Goal: Task Accomplishment & Management: Use online tool/utility

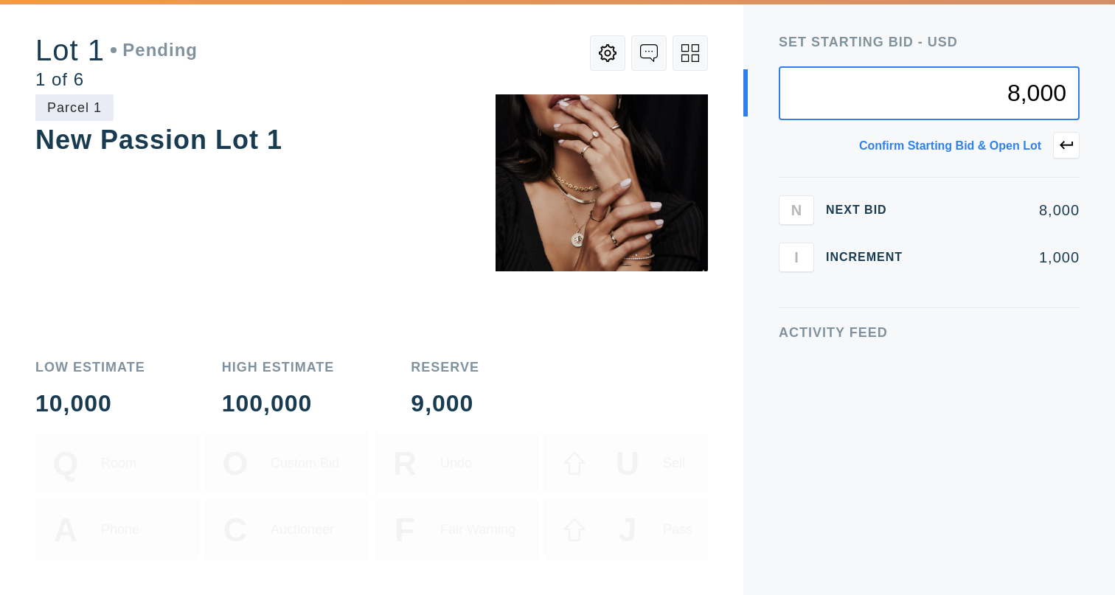
type input "8,000"
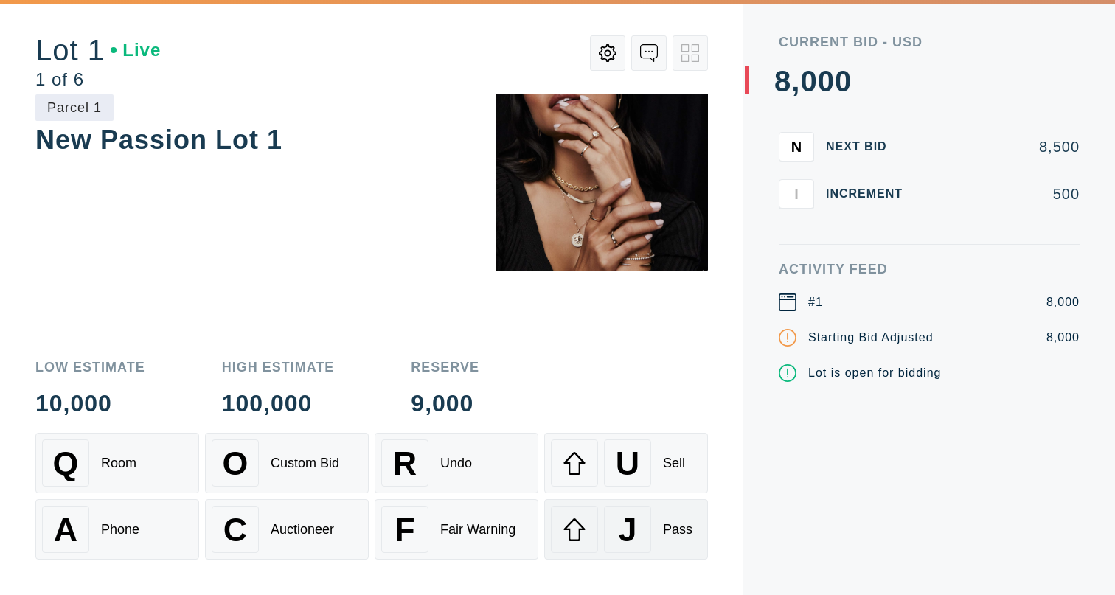
click at [604, 527] on div "J" at bounding box center [627, 529] width 47 height 47
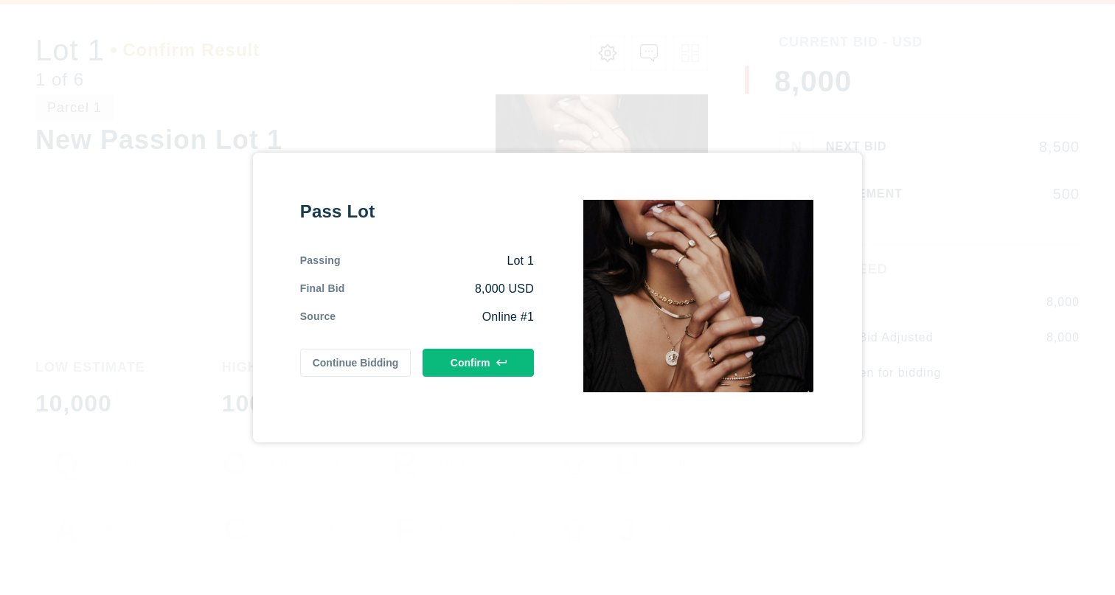
click at [367, 364] on button "Continue Bidding" at bounding box center [355, 363] width 111 height 28
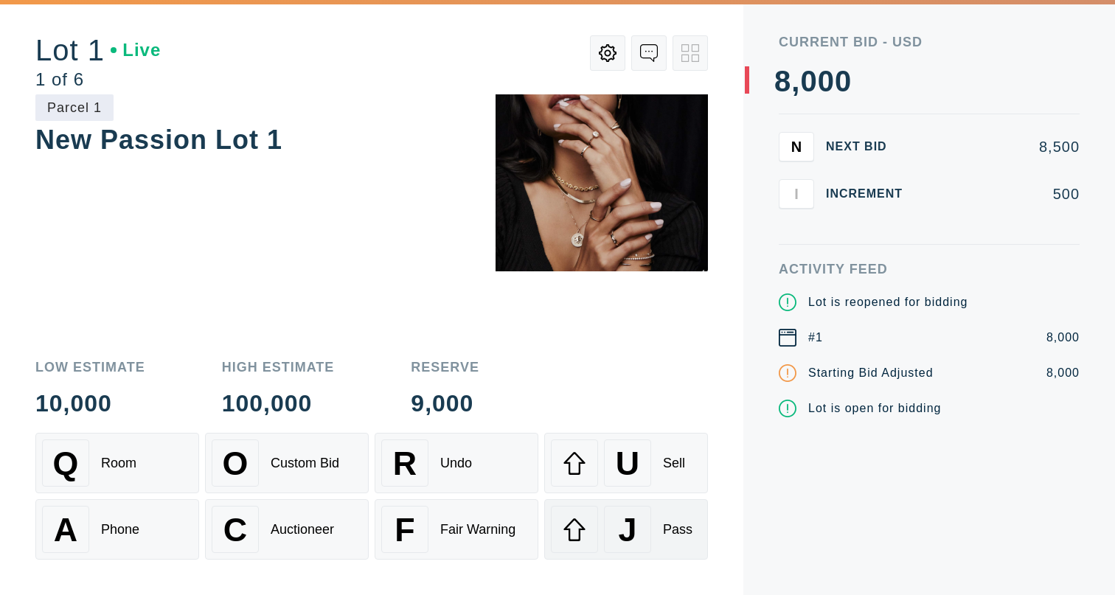
click at [586, 539] on div at bounding box center [574, 529] width 47 height 47
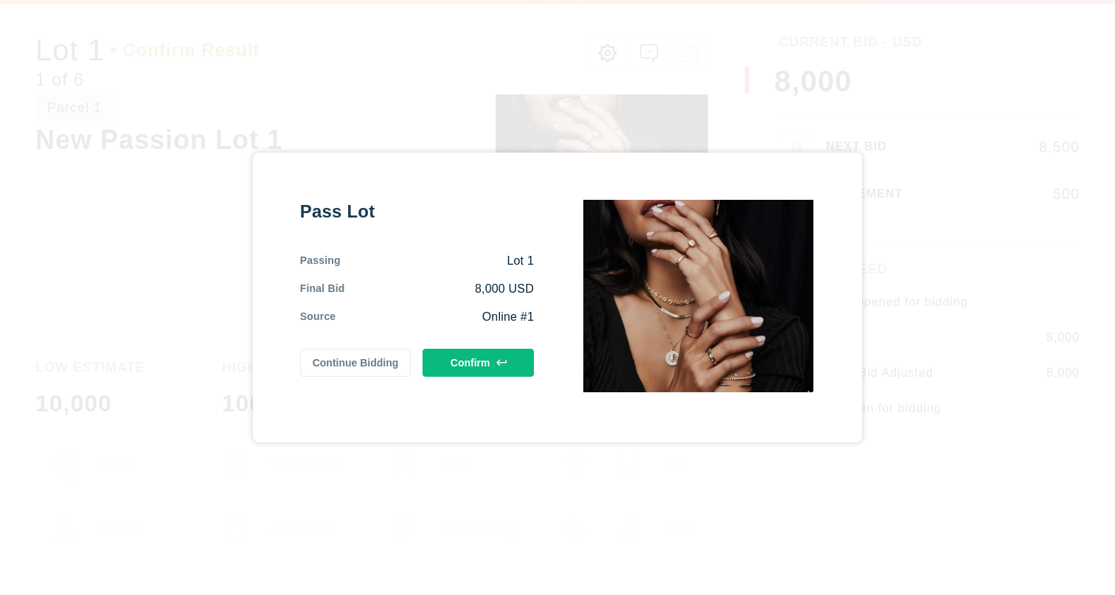
click at [468, 372] on button "Confirm" at bounding box center [478, 363] width 111 height 28
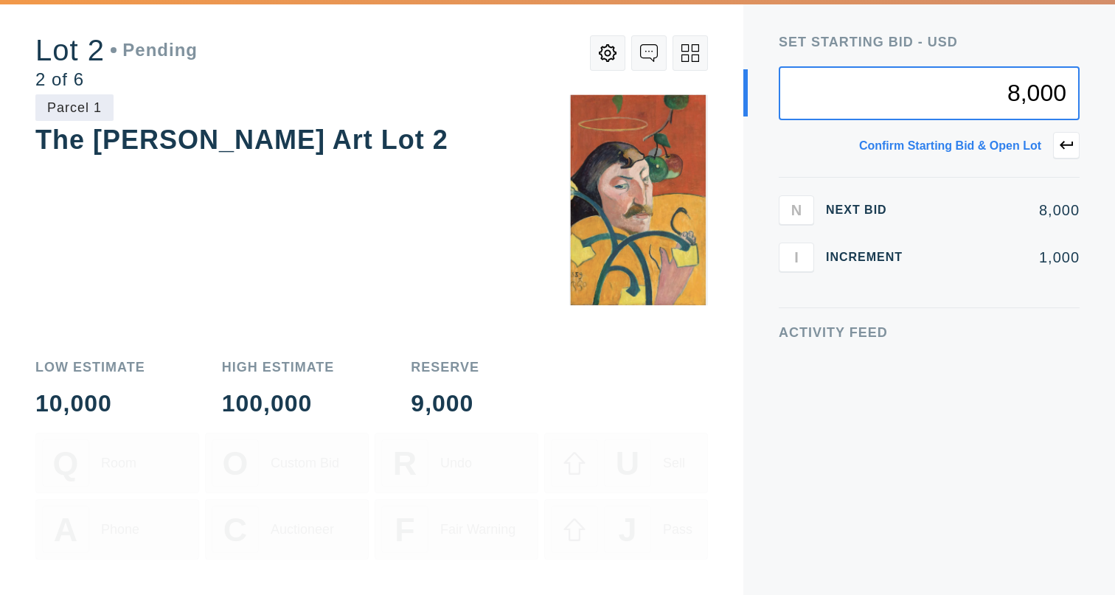
type input "8,000"
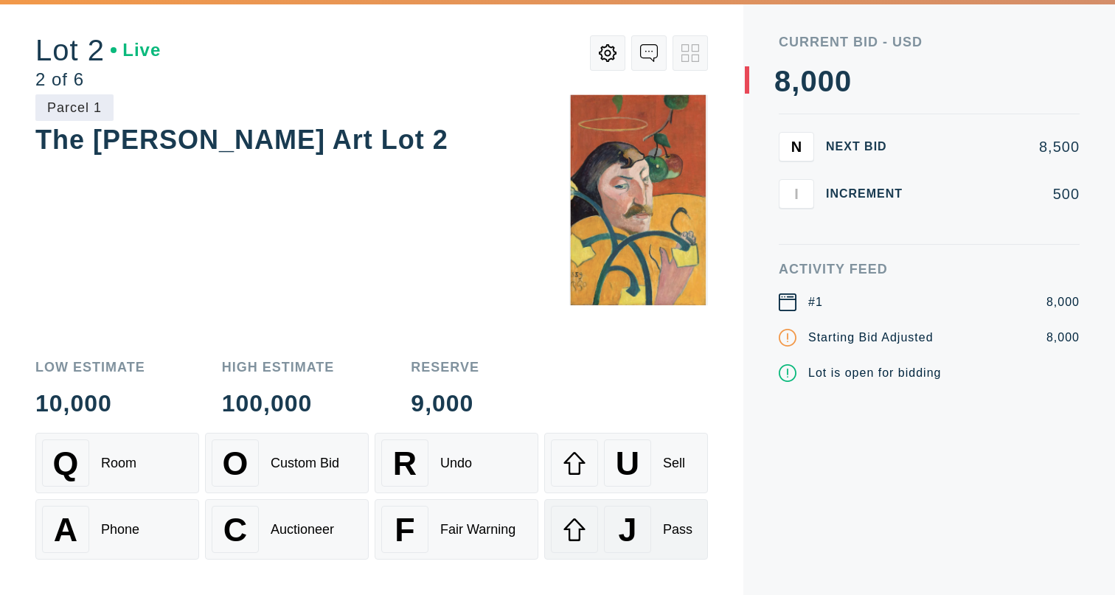
click at [617, 541] on div "J" at bounding box center [627, 529] width 47 height 47
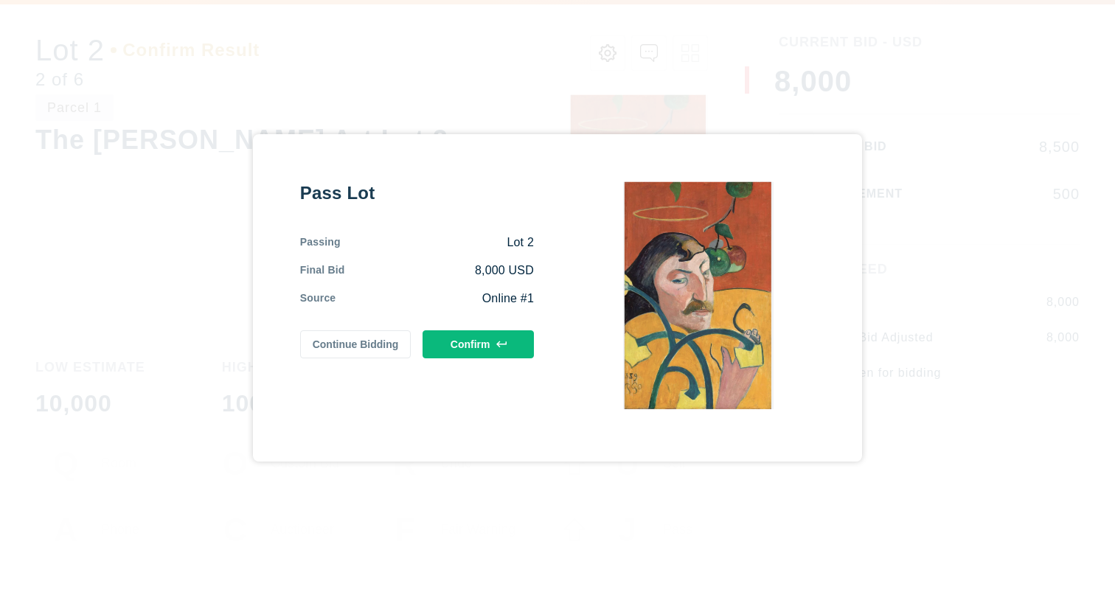
click at [374, 348] on button "Continue Bidding" at bounding box center [355, 344] width 111 height 28
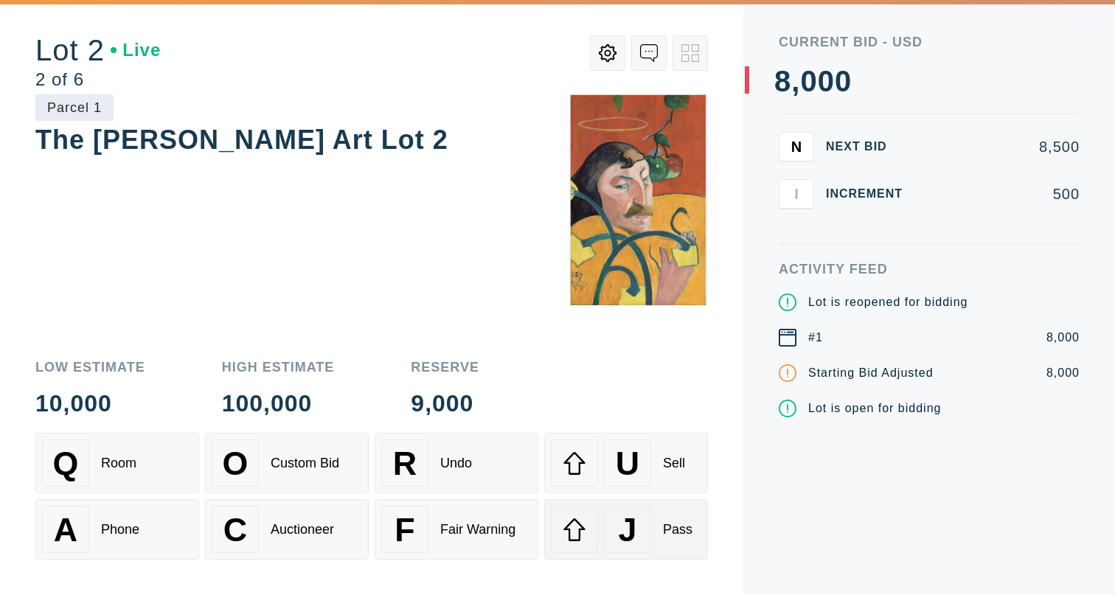
click at [636, 545] on span "J" at bounding box center [628, 530] width 18 height 38
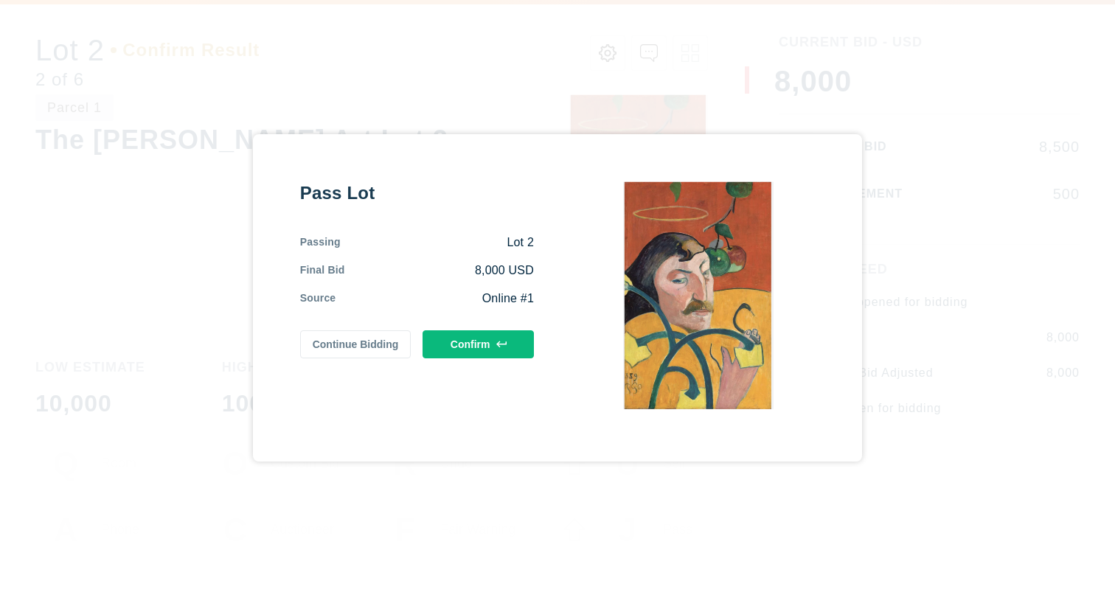
click at [451, 341] on button "Confirm" at bounding box center [478, 344] width 111 height 28
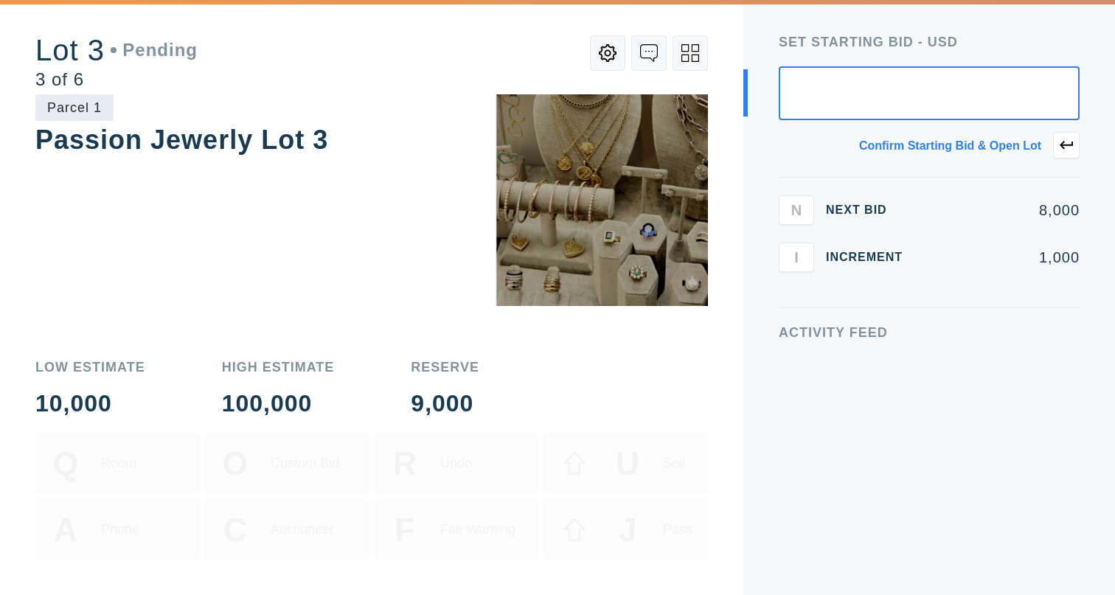
click at [691, 50] on icon at bounding box center [690, 53] width 18 height 18
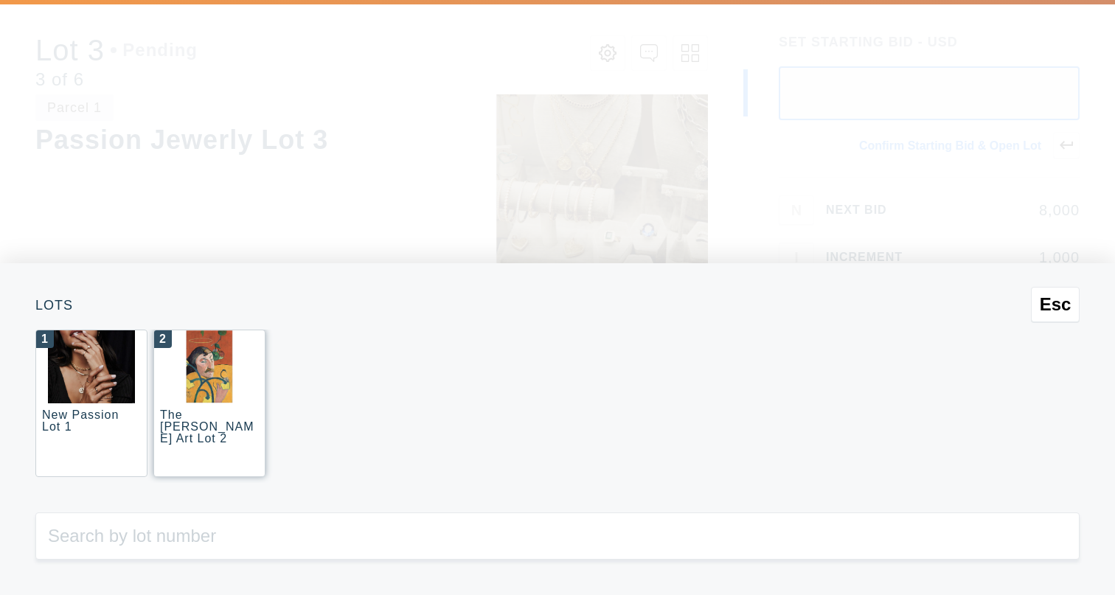
click at [237, 426] on div "The [PERSON_NAME] Art Lot 2" at bounding box center [207, 427] width 94 height 36
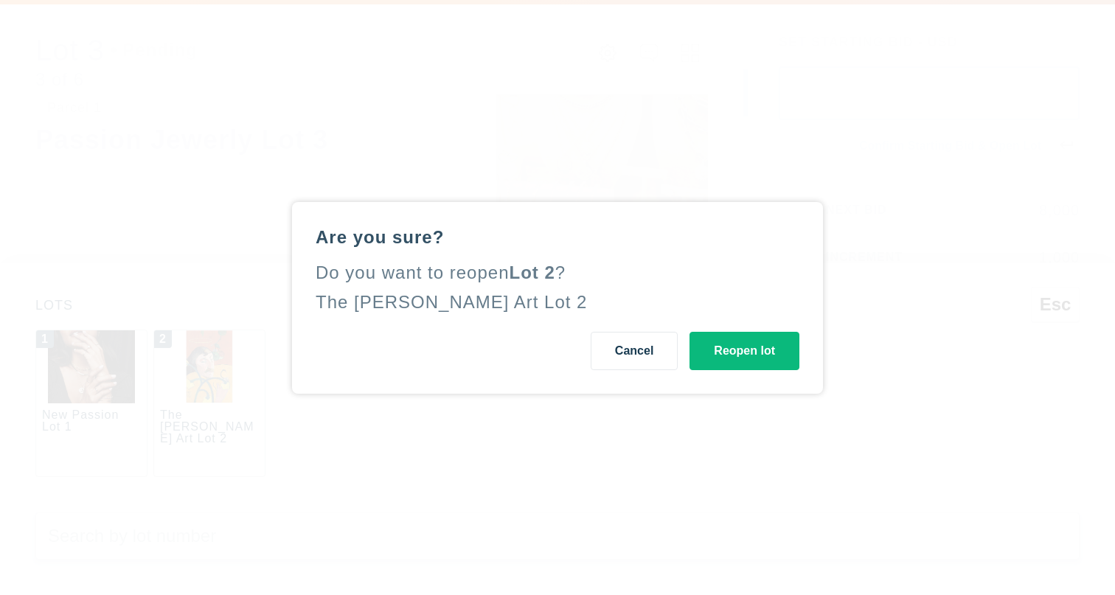
click at [775, 361] on button "Reopen lot" at bounding box center [745, 351] width 110 height 38
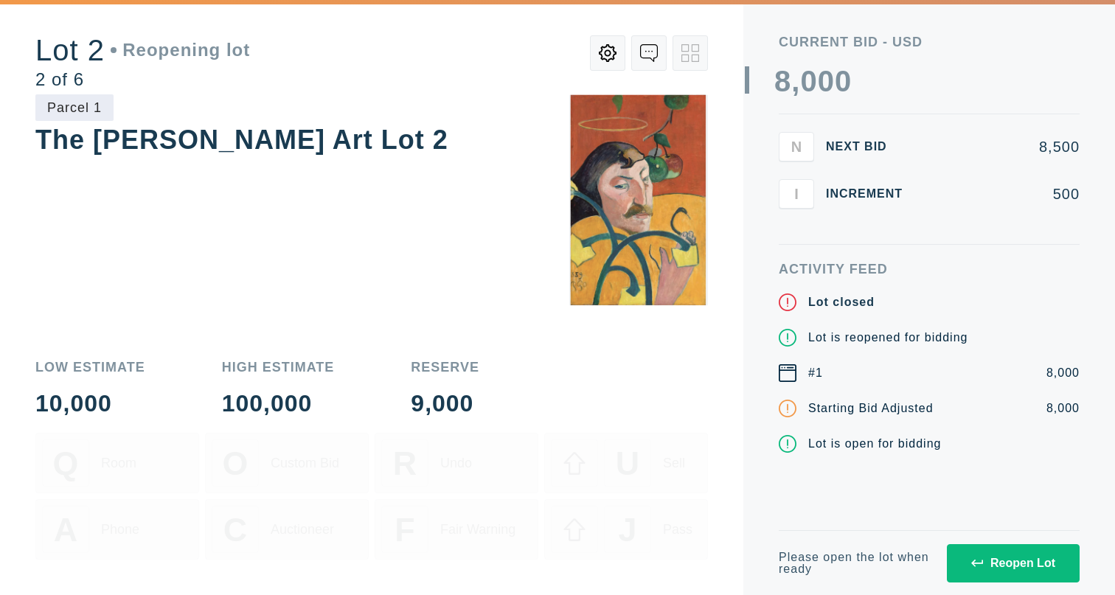
click at [1002, 554] on button "Reopen Lot" at bounding box center [1013, 563] width 133 height 38
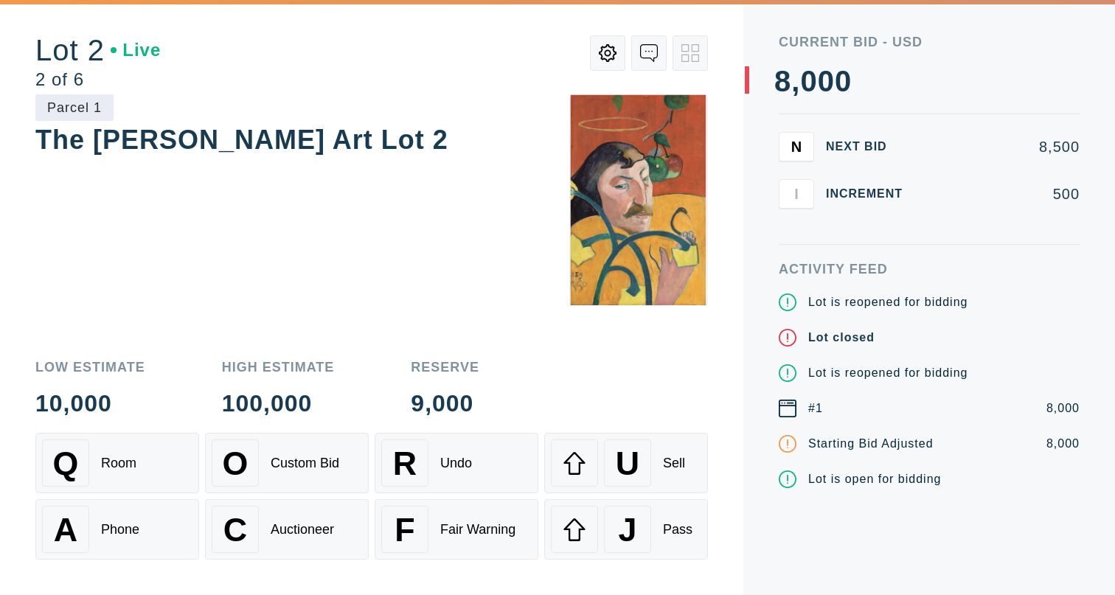
click at [986, 558] on div "Activity Feed Lot is reopened for bidding Lot closed Lot is reopened for biddin…" at bounding box center [929, 429] width 301 height 333
click at [674, 480] on div "U Sell" at bounding box center [626, 463] width 150 height 47
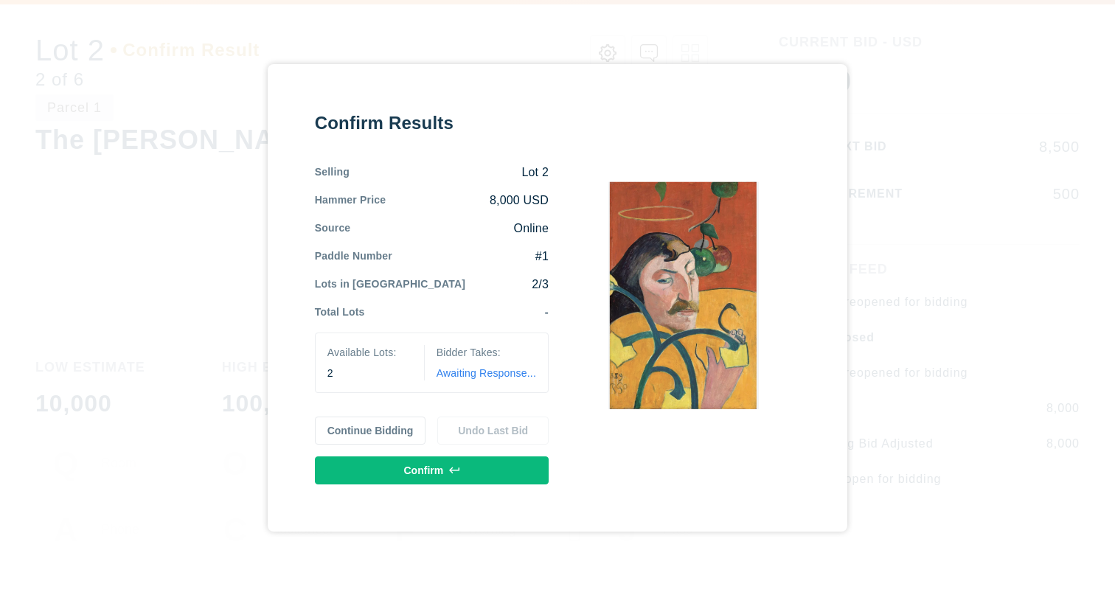
click at [464, 469] on button "Confirm" at bounding box center [432, 471] width 234 height 28
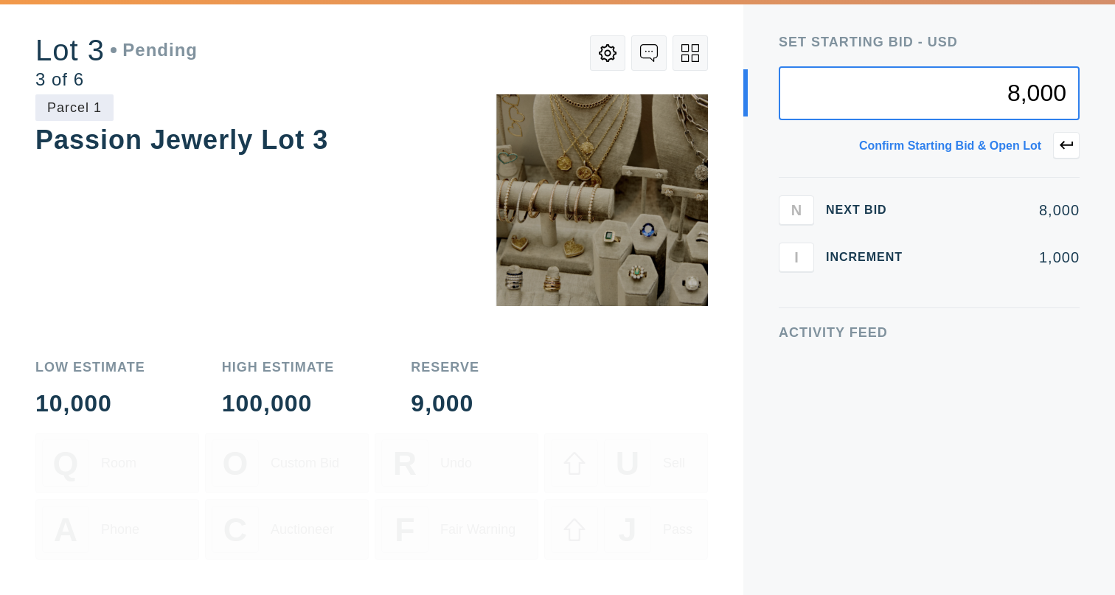
type input "8,000"
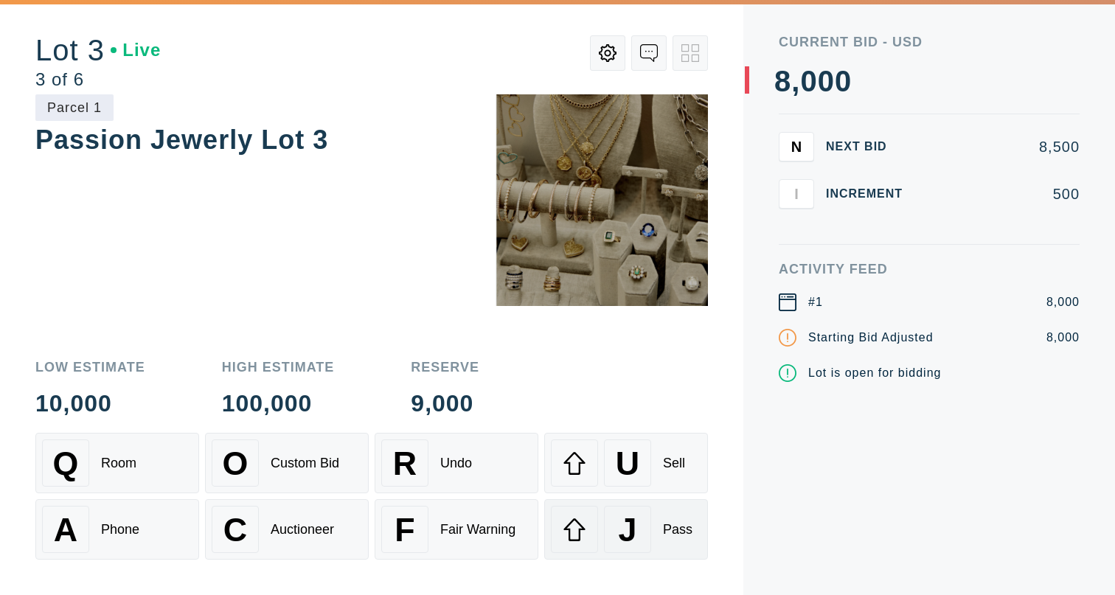
click at [645, 526] on div "J" at bounding box center [627, 529] width 47 height 47
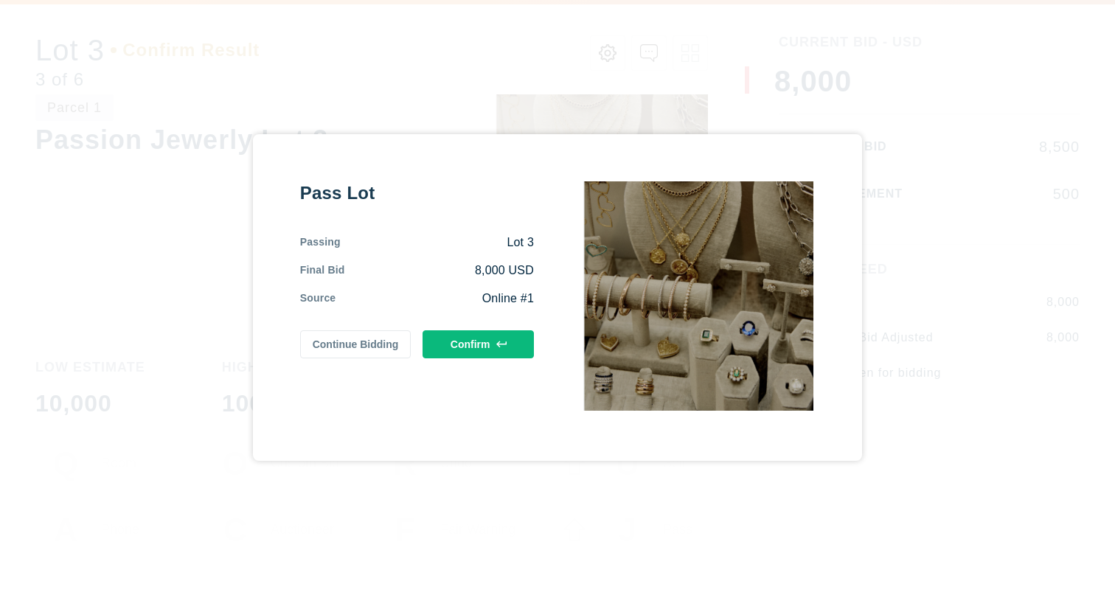
click at [467, 347] on button "Confirm" at bounding box center [478, 344] width 111 height 28
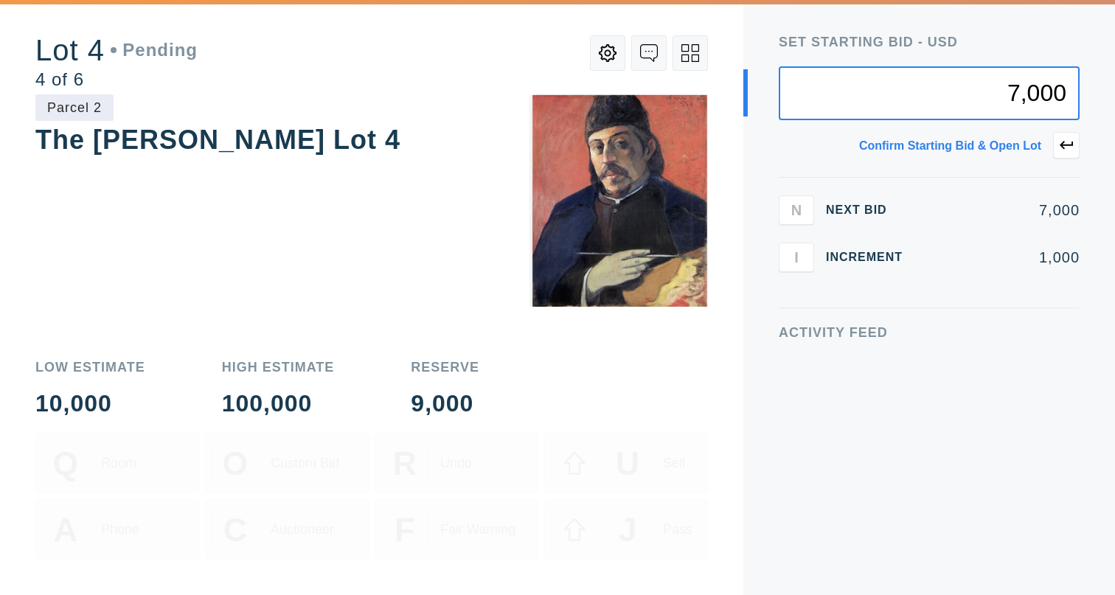
type input "7,000"
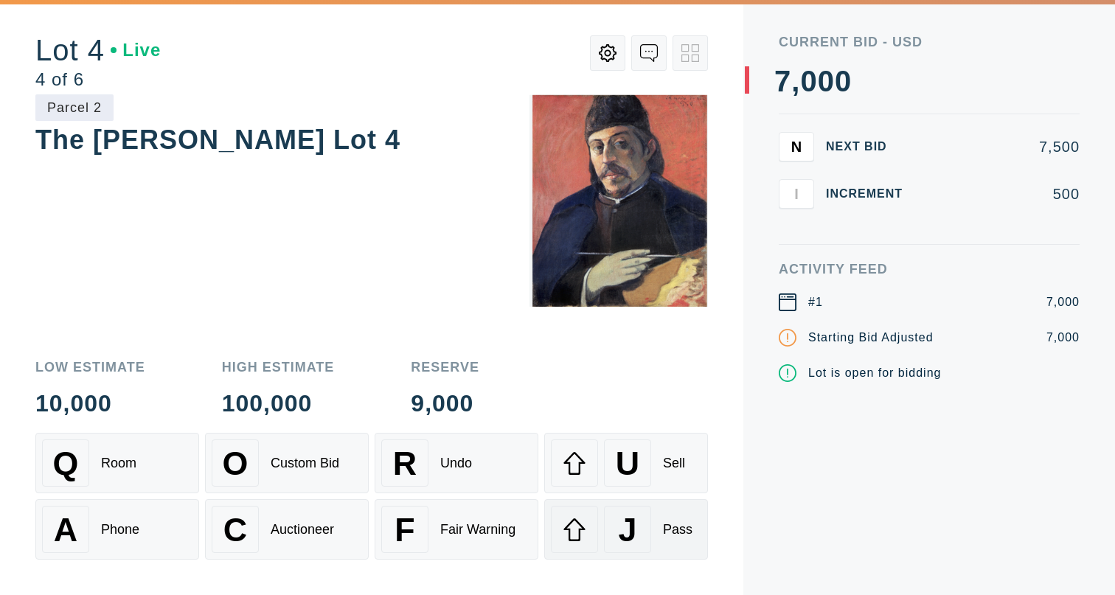
click at [622, 532] on span "J" at bounding box center [628, 530] width 18 height 38
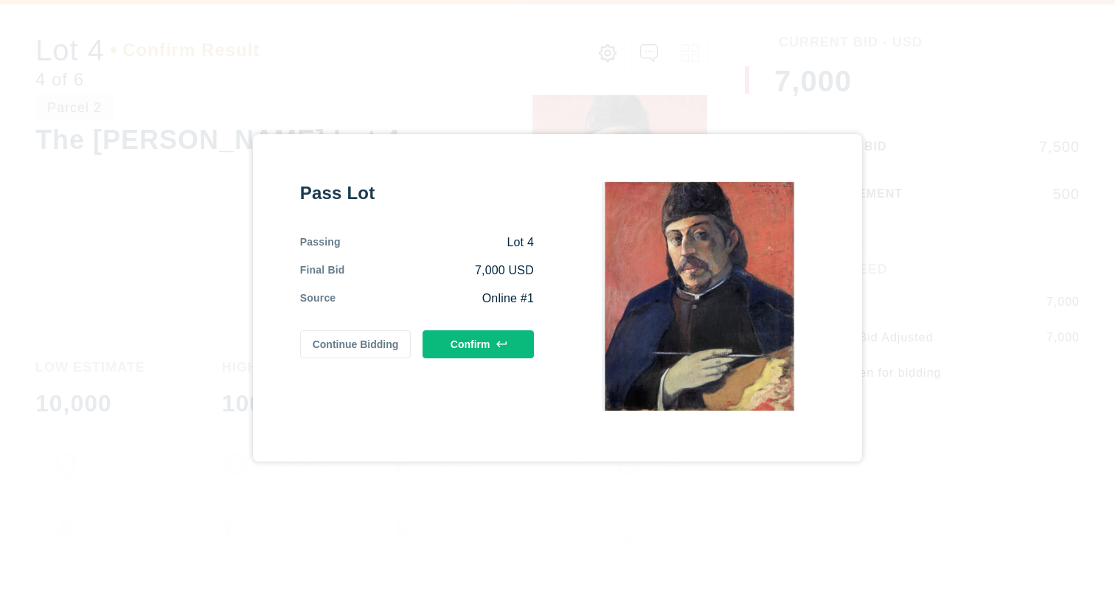
click at [387, 349] on button "Continue Bidding" at bounding box center [355, 344] width 111 height 28
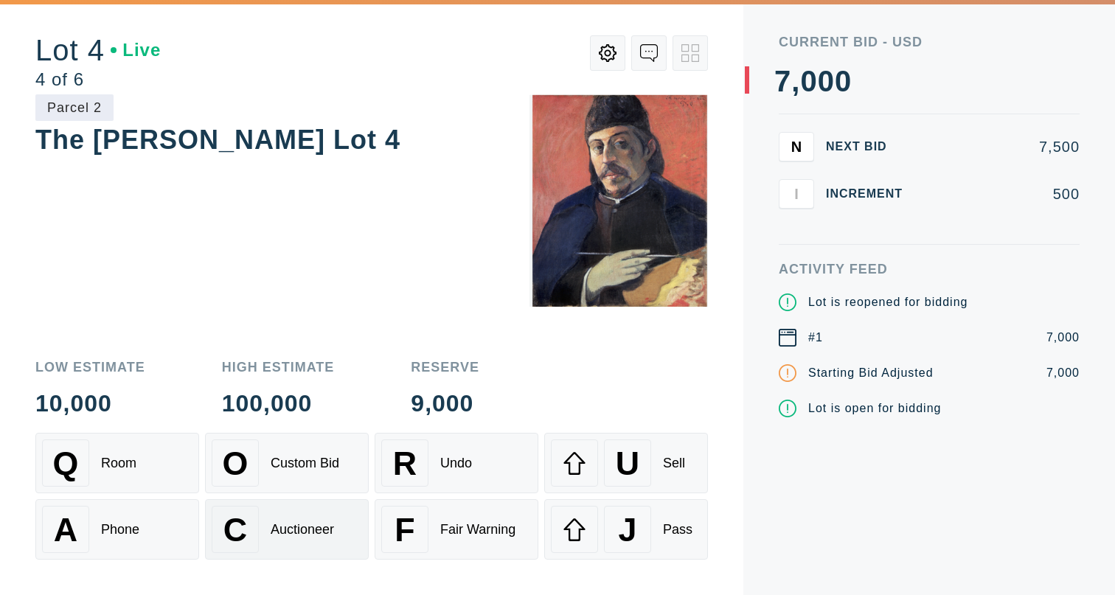
click at [320, 525] on div "Auctioneer" at bounding box center [302, 529] width 63 height 15
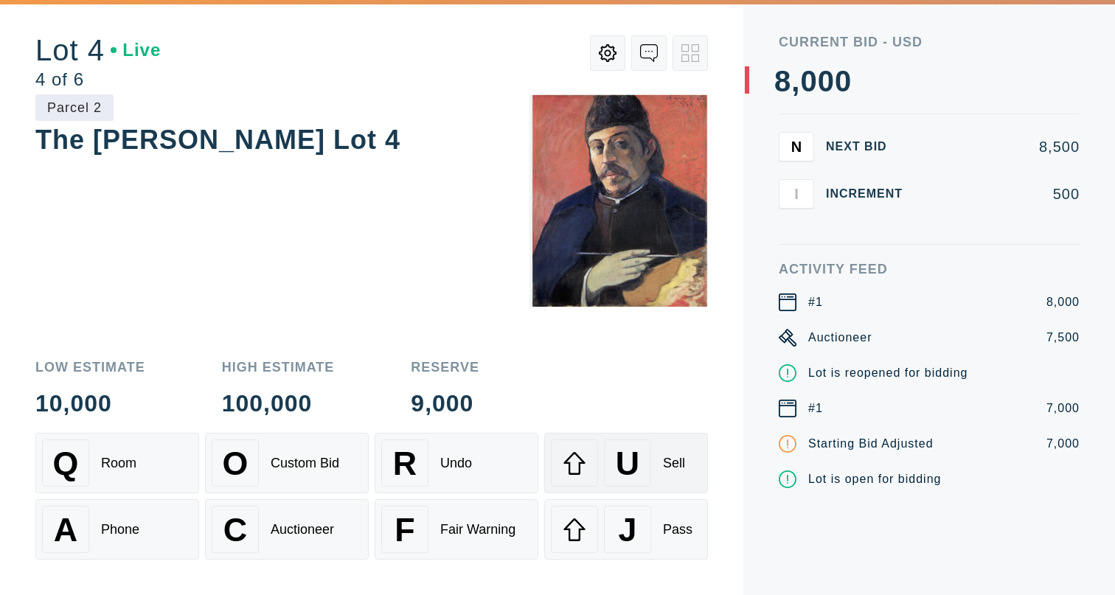
click at [639, 467] on span "U" at bounding box center [628, 464] width 24 height 38
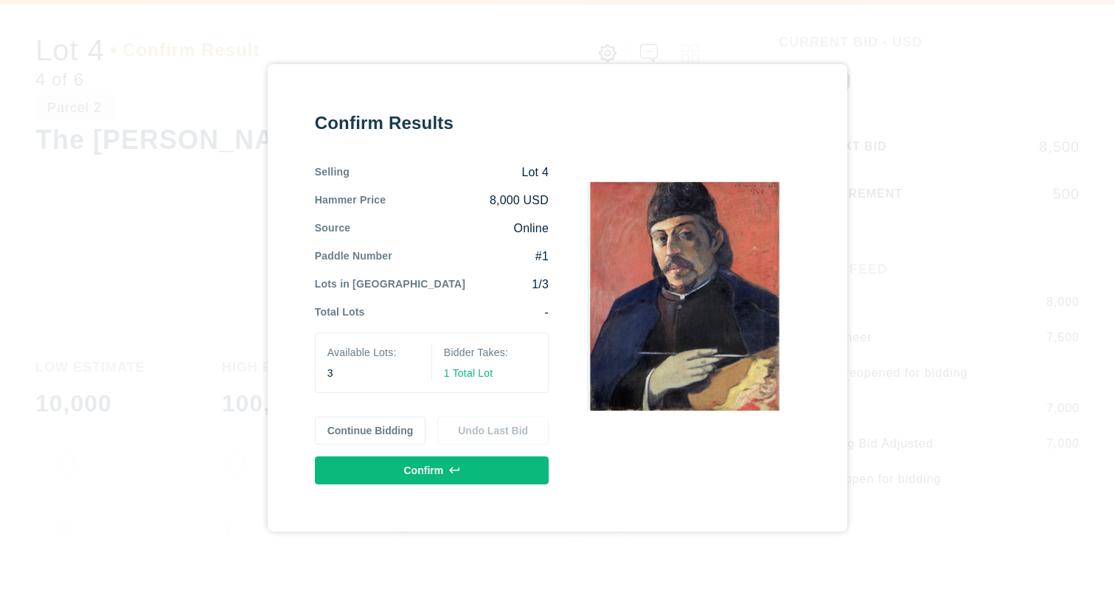
click at [462, 467] on button "Confirm" at bounding box center [432, 471] width 234 height 28
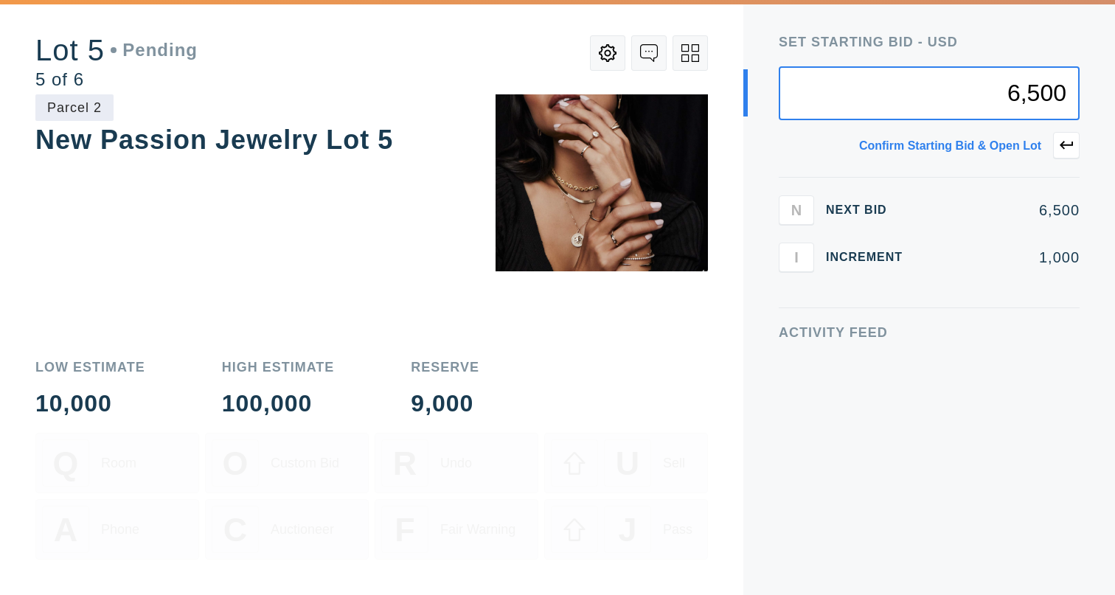
type input "6,500"
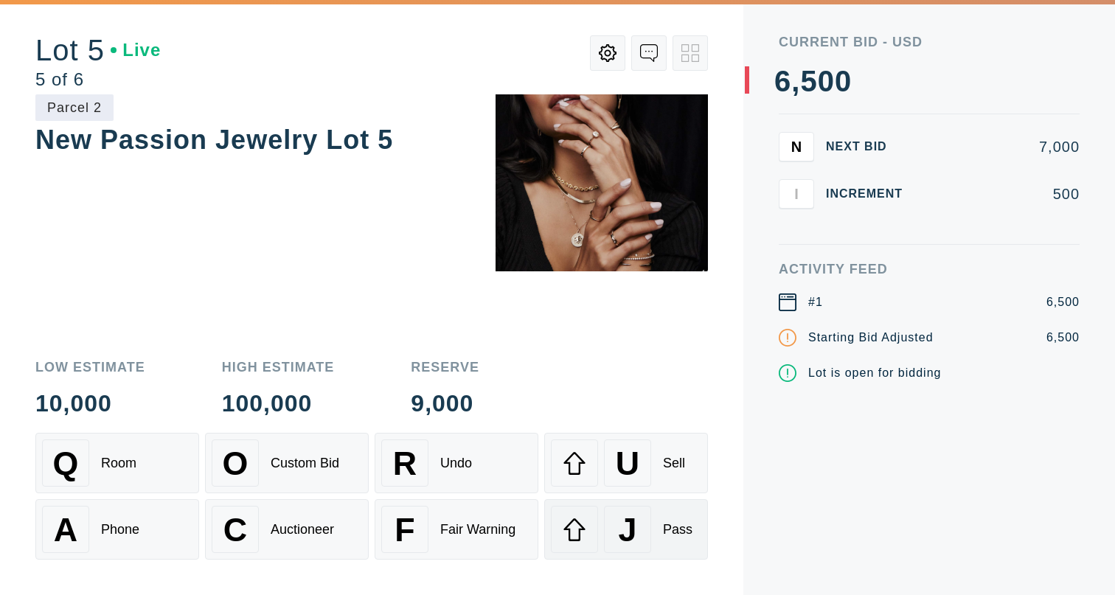
click at [609, 521] on div "J" at bounding box center [627, 529] width 47 height 47
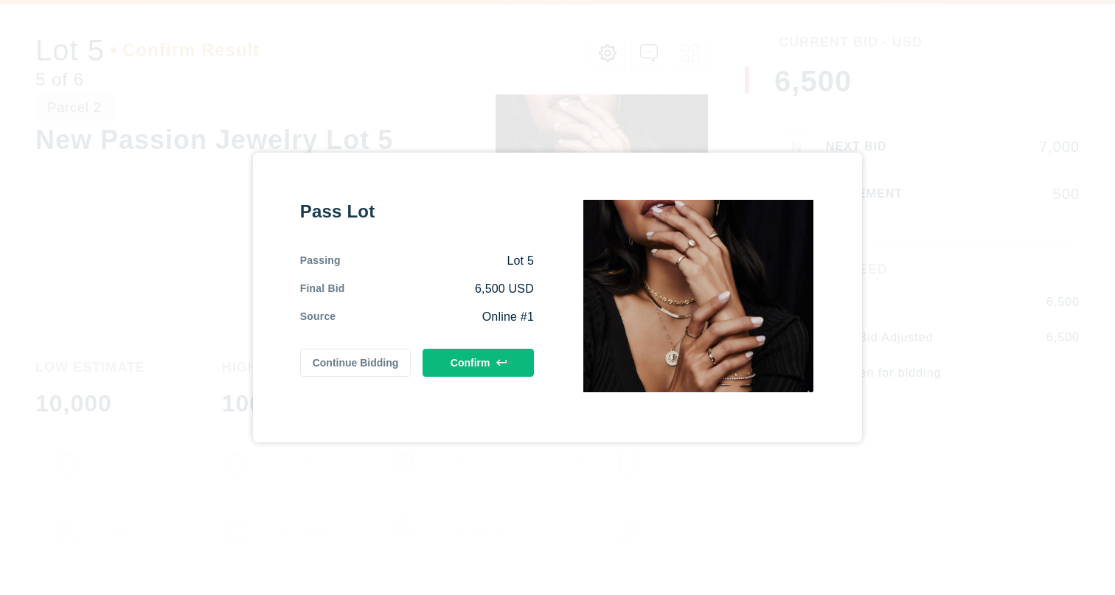
click at [378, 371] on button "Continue Bidding" at bounding box center [355, 363] width 111 height 28
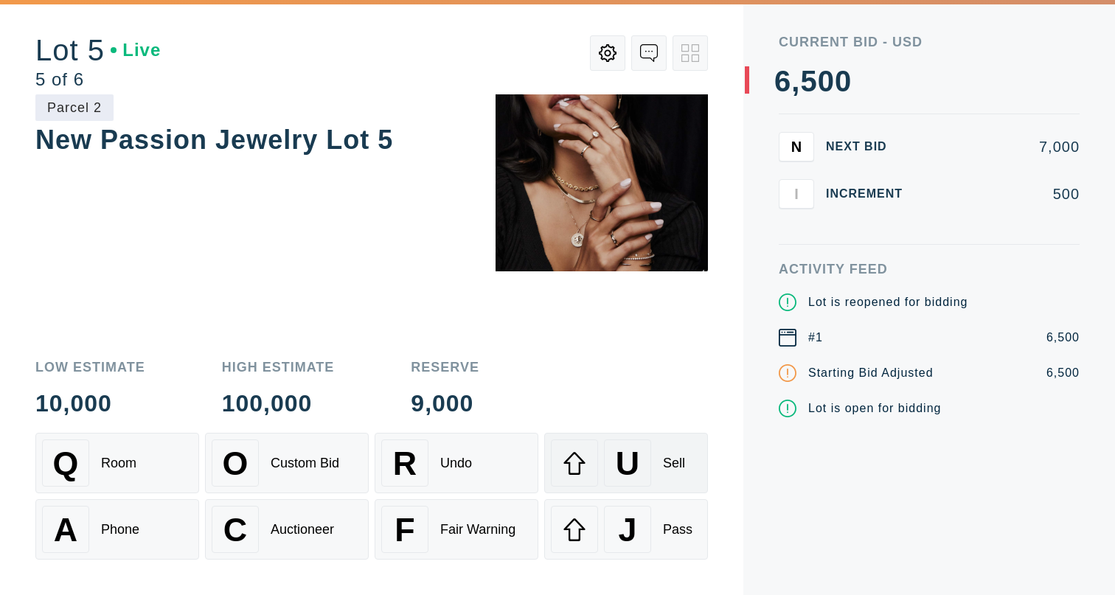
click at [621, 468] on span "U" at bounding box center [628, 464] width 24 height 38
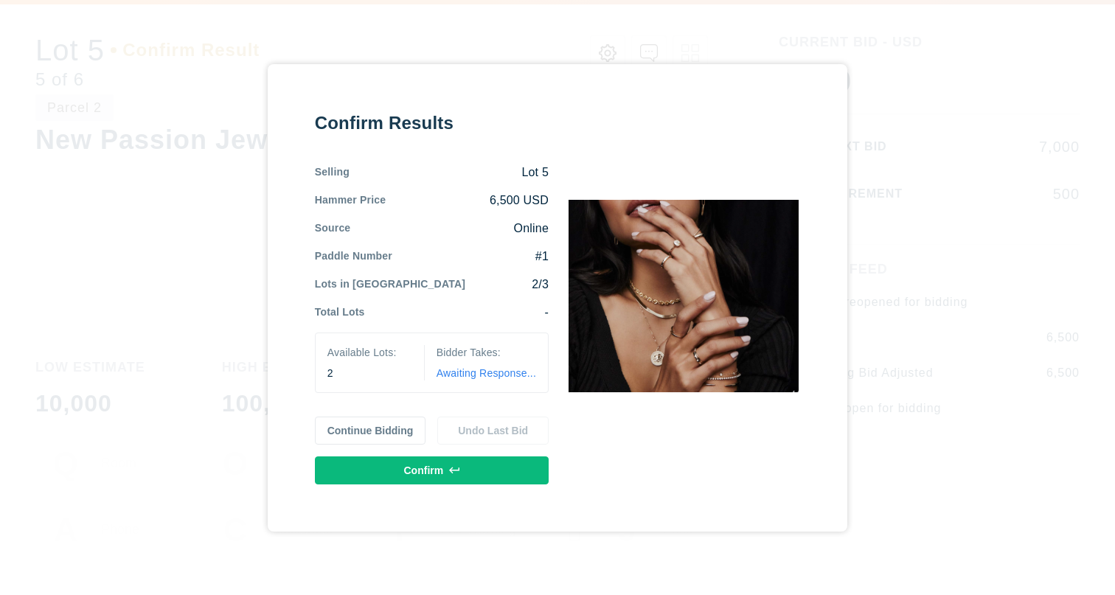
click at [395, 436] on button "Continue Bidding" at bounding box center [370, 431] width 111 height 28
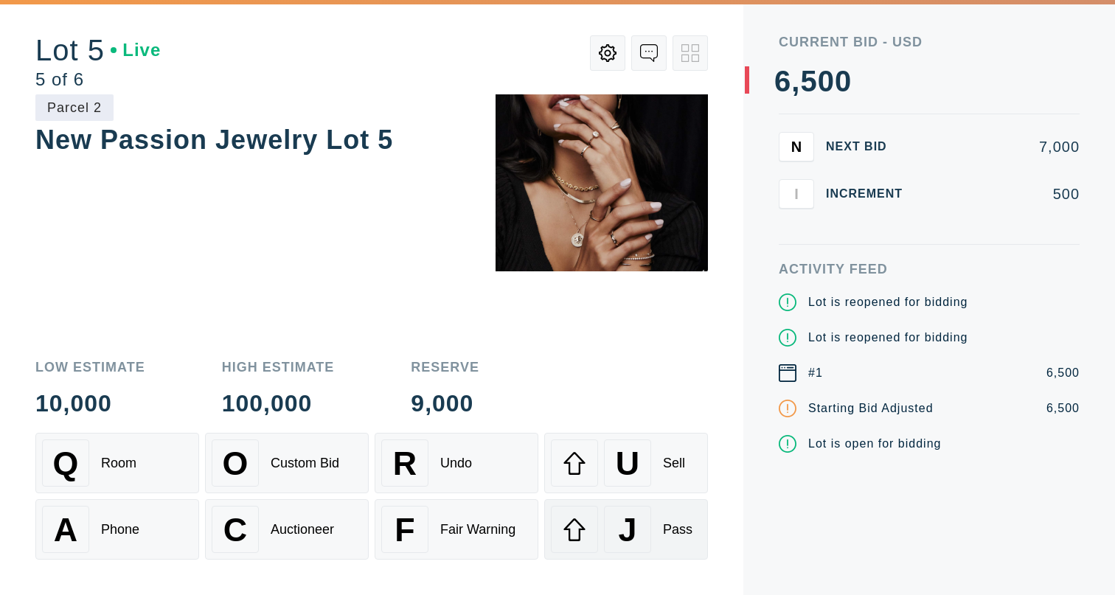
click at [610, 553] on button "J Pass" at bounding box center [626, 529] width 164 height 60
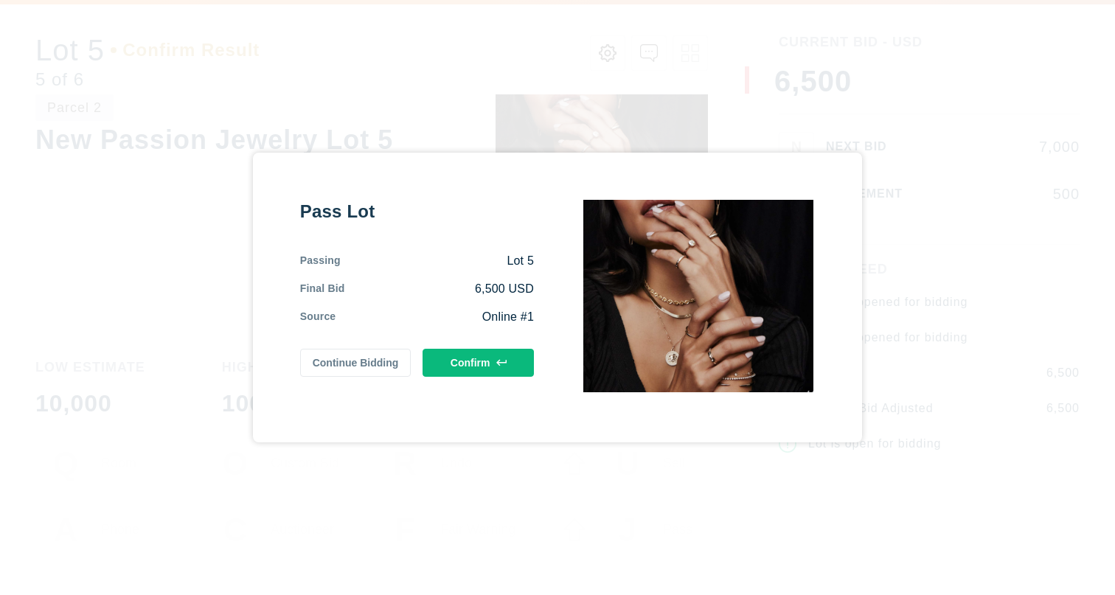
click at [507, 361] on button "Confirm" at bounding box center [478, 363] width 111 height 28
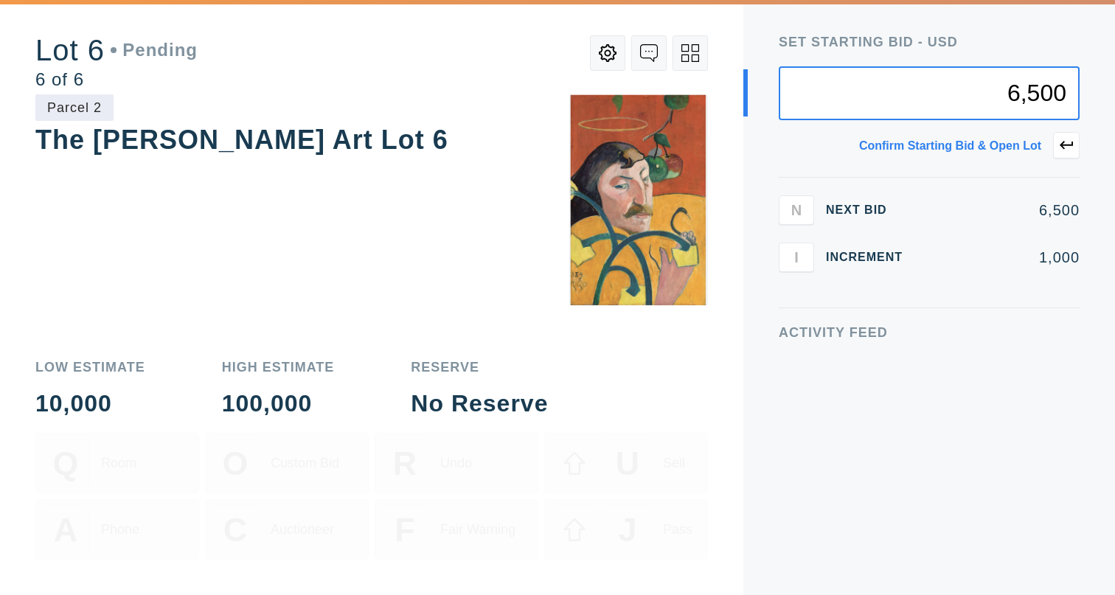
type input "6,500"
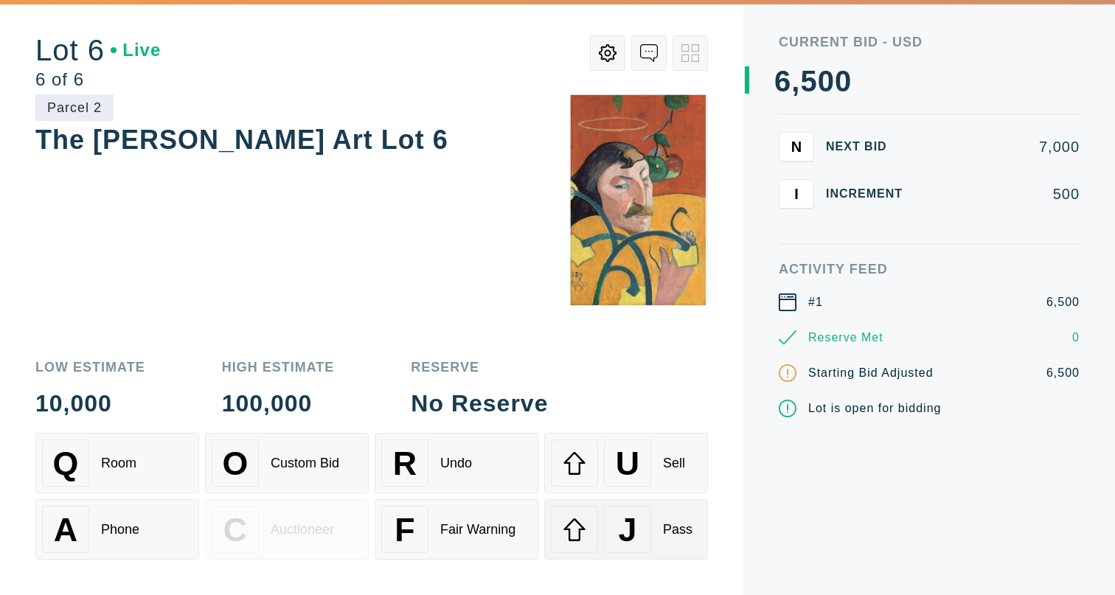
click at [622, 535] on span "J" at bounding box center [628, 530] width 18 height 38
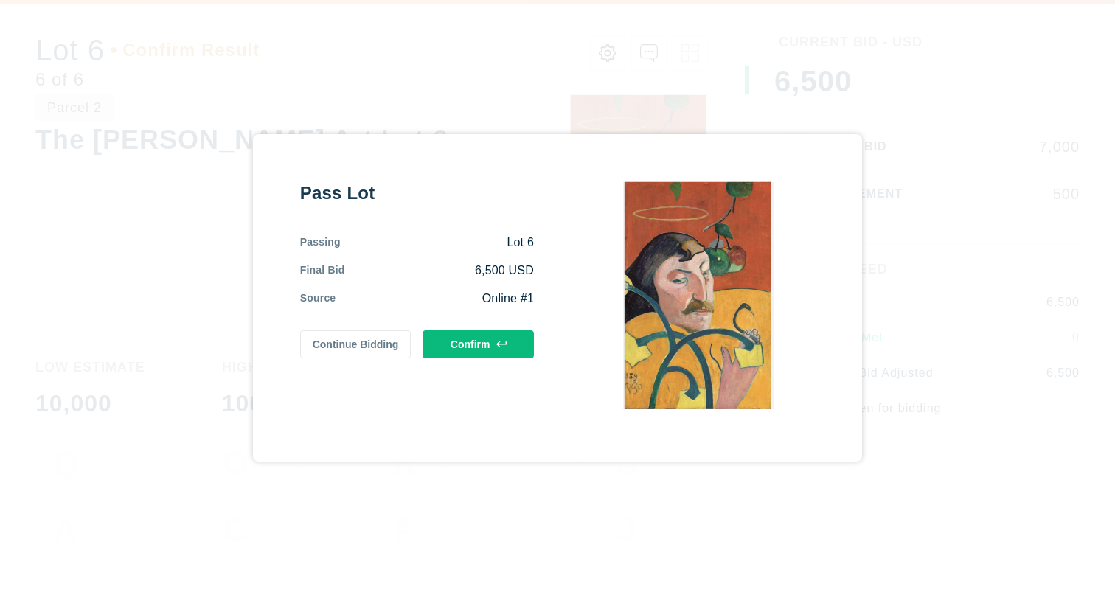
click at [392, 339] on button "Continue Bidding" at bounding box center [355, 344] width 111 height 28
